Goal: Navigation & Orientation: Find specific page/section

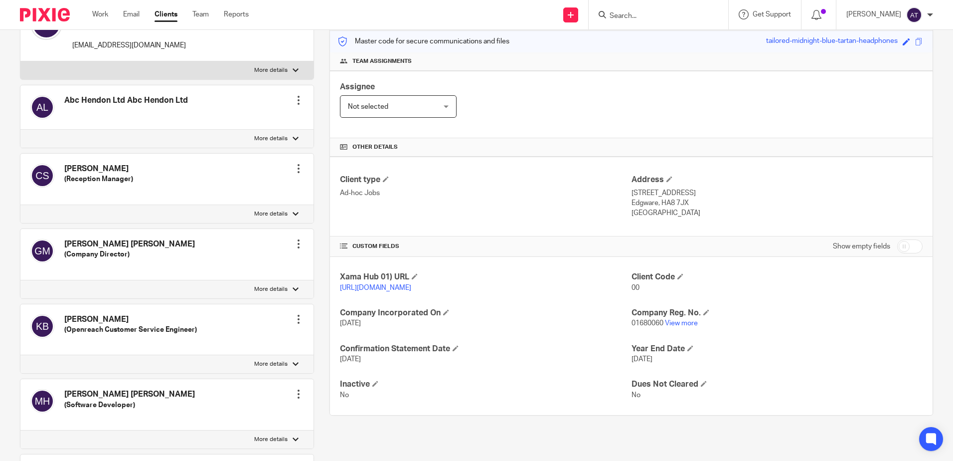
scroll to position [150, 0]
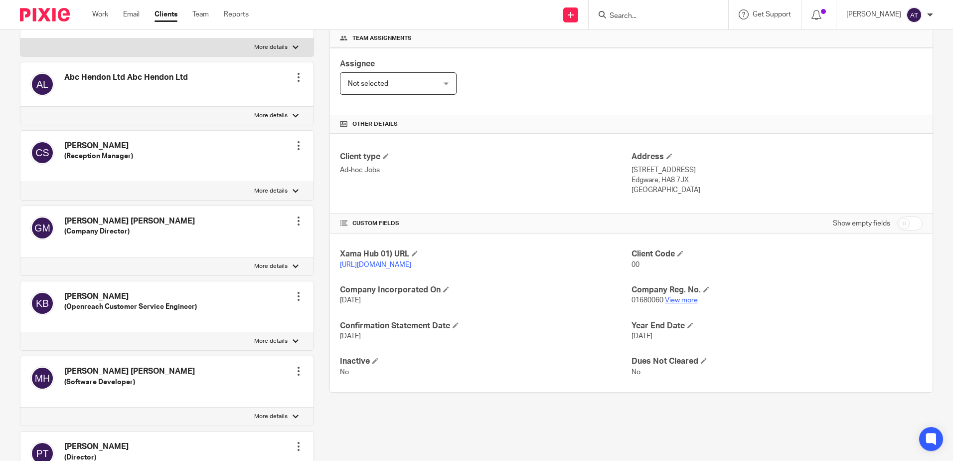
click at [681, 304] on link "View more" at bounding box center [681, 300] width 33 height 7
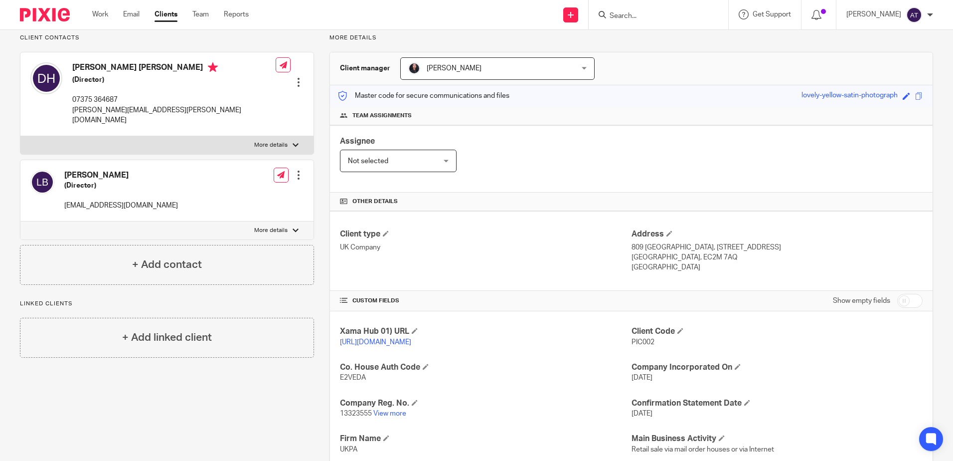
scroll to position [150, 0]
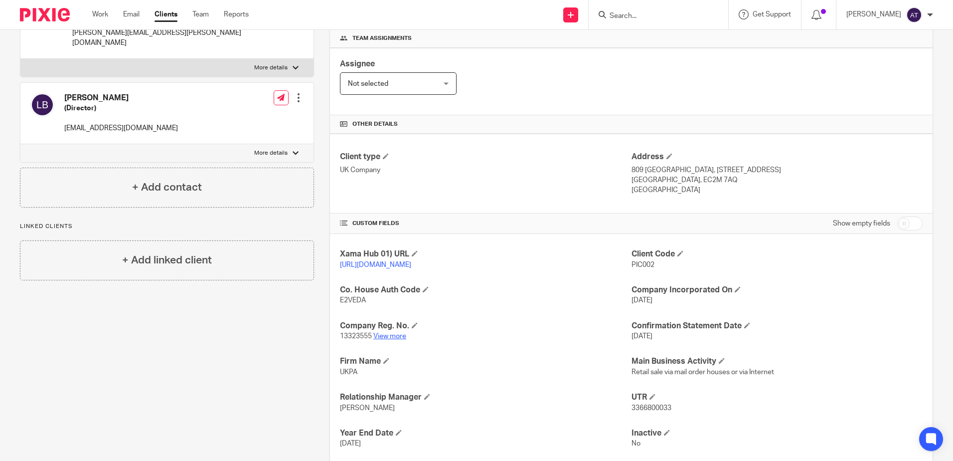
click at [397, 339] on link "View more" at bounding box center [389, 335] width 33 height 7
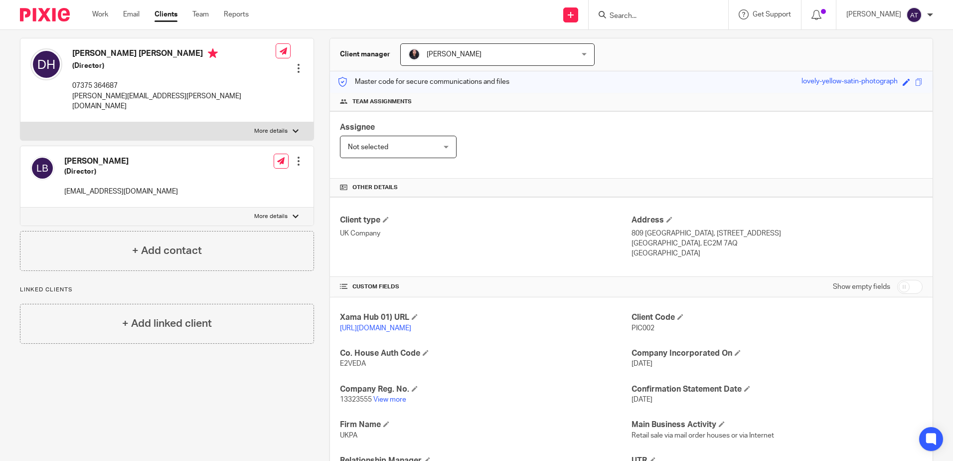
scroll to position [0, 0]
